Goal: Transaction & Acquisition: Purchase product/service

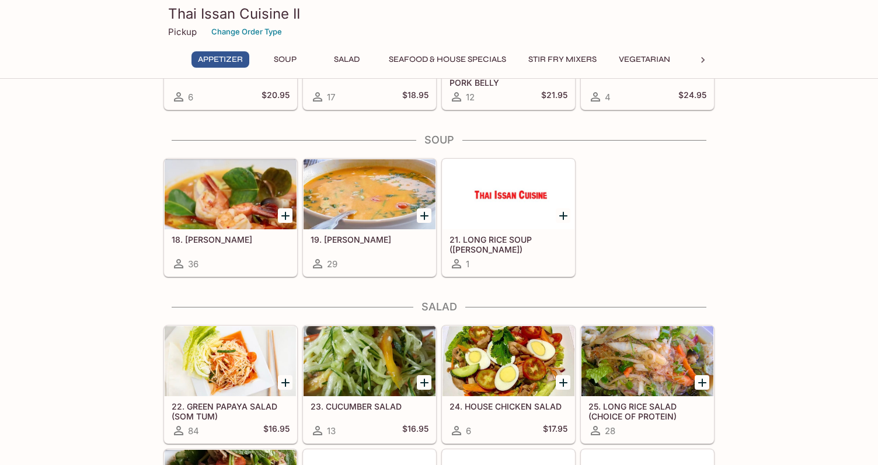
scroll to position [381, 0]
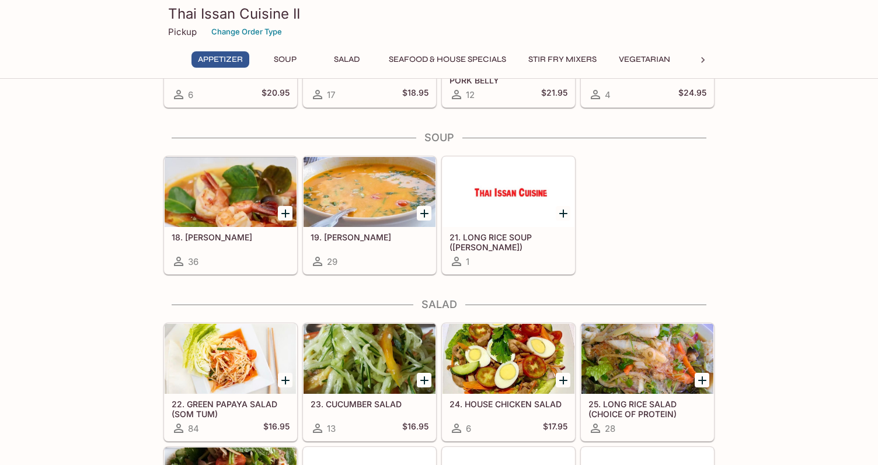
click at [359, 219] on div at bounding box center [369, 192] width 132 height 70
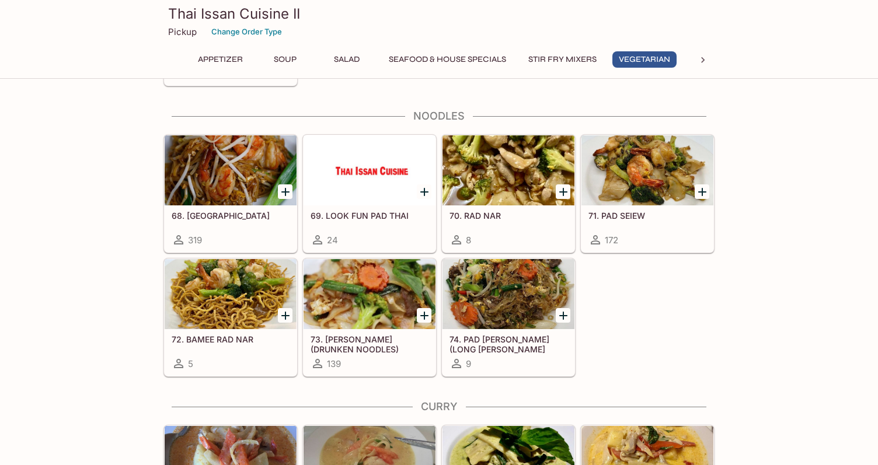
scroll to position [1986, 0]
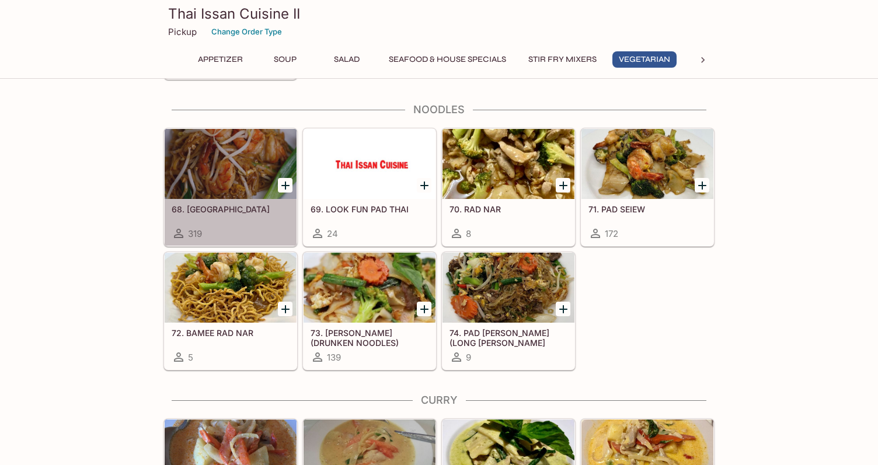
click at [262, 166] on div at bounding box center [231, 164] width 132 height 70
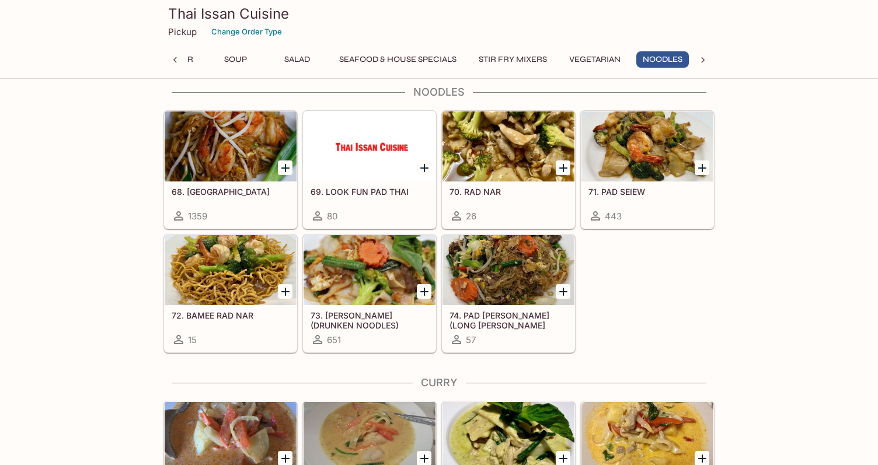
scroll to position [0, 51]
click at [220, 180] on div at bounding box center [231, 146] width 132 height 70
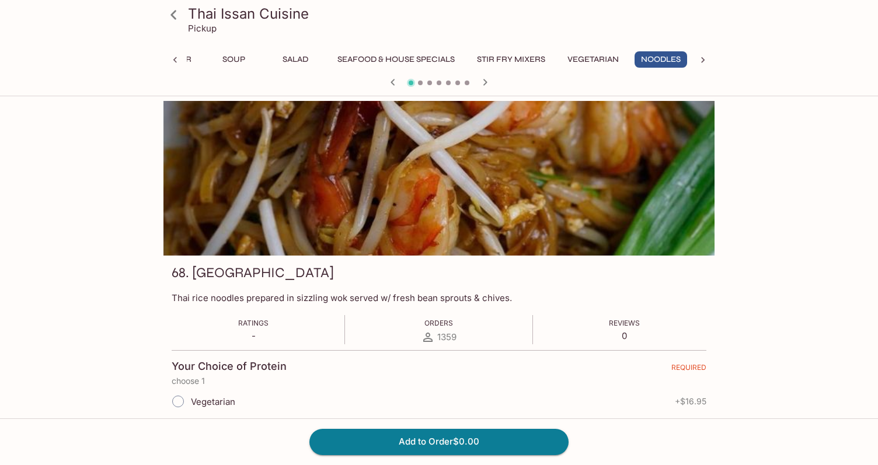
scroll to position [381, 0]
